Goal: Browse casually

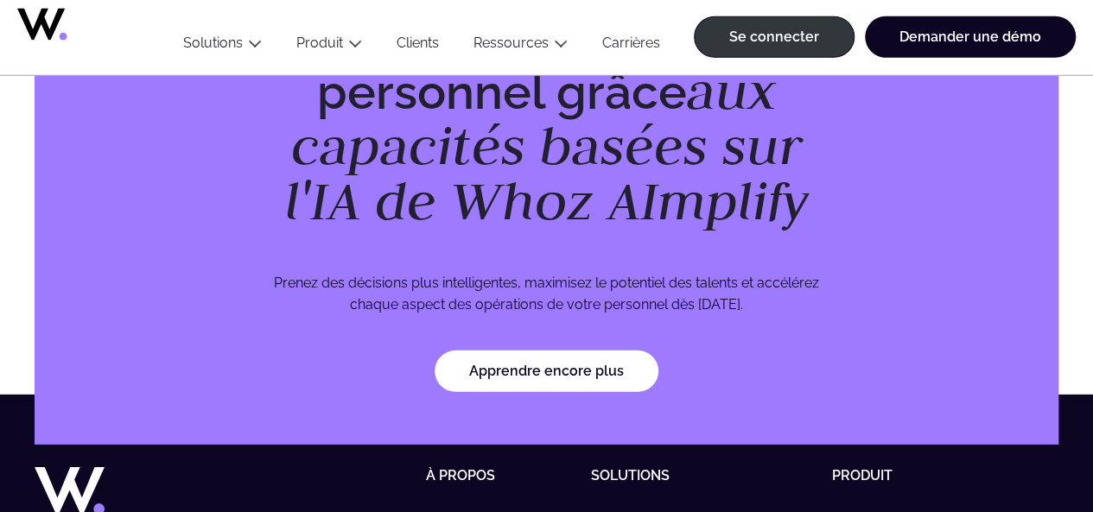
scroll to position [5744, 0]
